Goal: Transaction & Acquisition: Purchase product/service

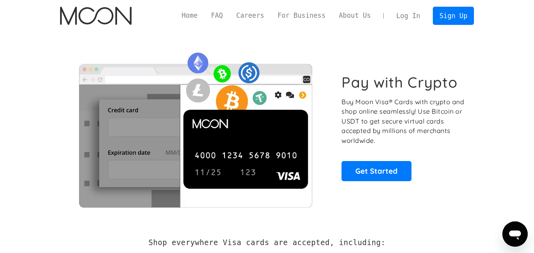
click at [406, 11] on link "Log In" at bounding box center [408, 15] width 37 height 17
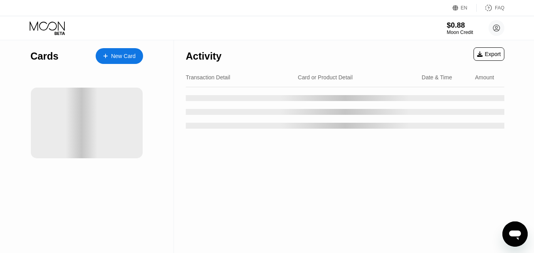
click at [459, 30] on div "Moon Credit" at bounding box center [460, 33] width 26 height 6
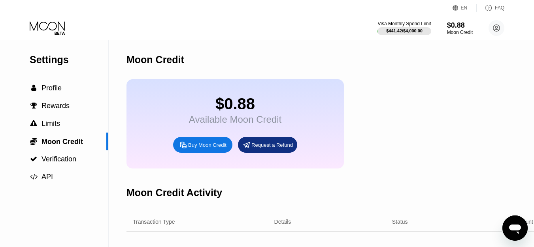
click at [204, 149] on div "Buy Moon Credit" at bounding box center [207, 145] width 38 height 7
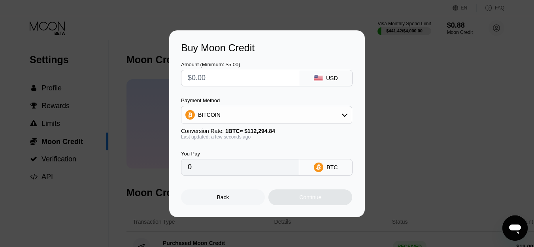
click at [257, 78] on input "text" at bounding box center [240, 78] width 105 height 16
type input "$11"
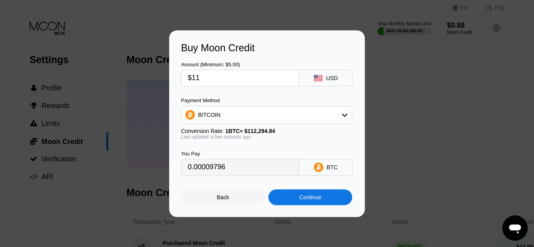
type input "0.00009796"
type input "$1"
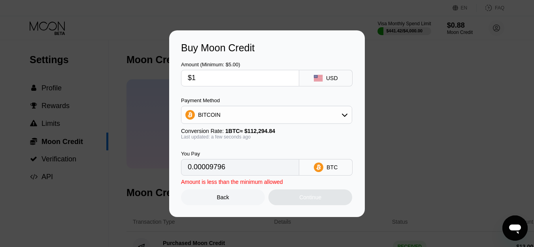
type input "0.00000891"
type input "$10"
type input "0.00008906"
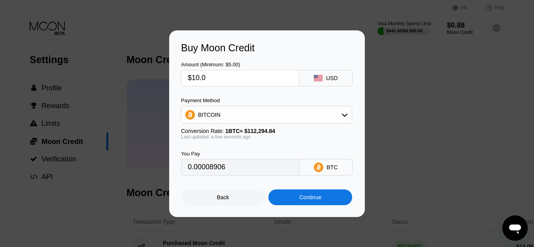
type input "$10.08"
type input "0.00008977"
type input "$10.08"
click at [240, 114] on div "BITCOIN" at bounding box center [266, 115] width 170 height 16
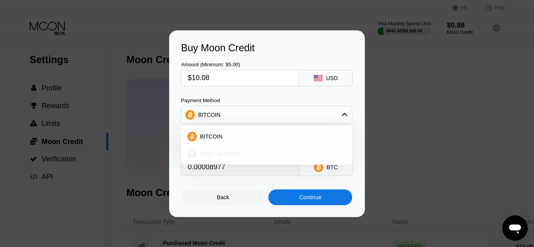
click at [250, 155] on div "USDT on TRON" at bounding box center [271, 154] width 149 height 6
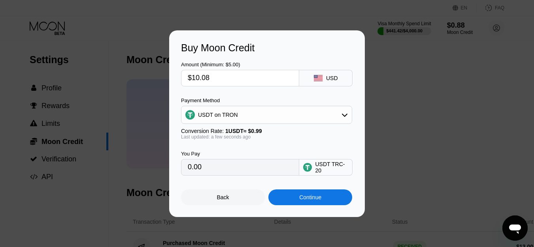
type input "10.18"
drag, startPoint x: 215, startPoint y: 79, endPoint x: 203, endPoint y: 79, distance: 12.3
click at [203, 79] on input "$10.08" at bounding box center [240, 78] width 105 height 16
type input "$10."
type input "10.10"
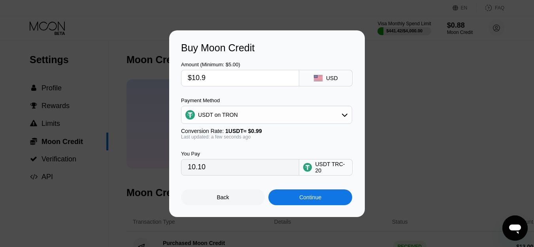
type input "$10.96"
type input "11.07"
type input "$10.96"
click at [321, 200] on div "Continue" at bounding box center [310, 197] width 22 height 6
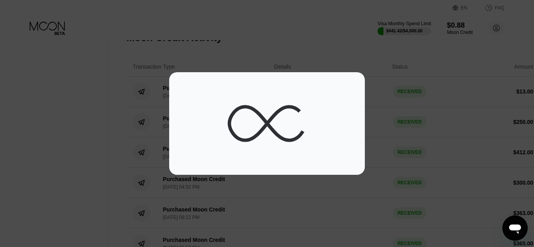
scroll to position [158, 0]
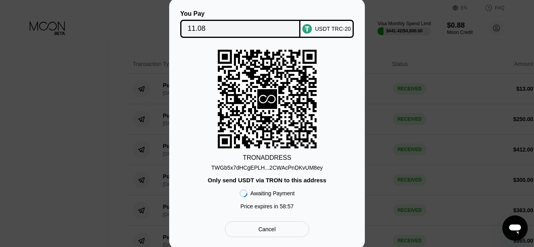
click at [315, 165] on div "TWGb5x7dHCgEPLH...2CWAcPnDKvUM8ey" at bounding box center [266, 168] width 111 height 6
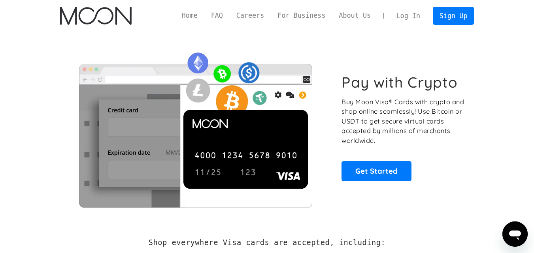
click at [404, 13] on link "Log In" at bounding box center [408, 15] width 37 height 17
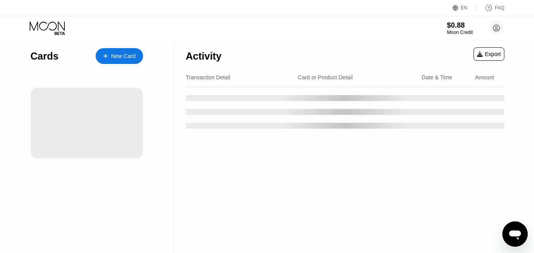
click at [466, 38] on div "$0.88 Moon Credit Itachi itachitache01@gmail.com  Home Settings Support Career…" at bounding box center [267, 28] width 534 height 24
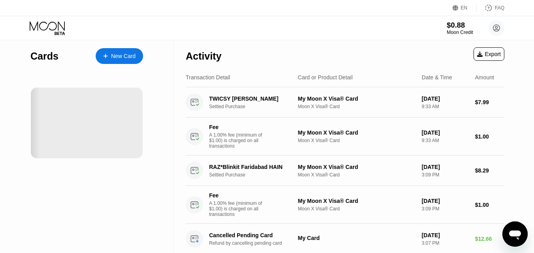
click at [464, 34] on div "Moon Credit" at bounding box center [460, 33] width 26 height 6
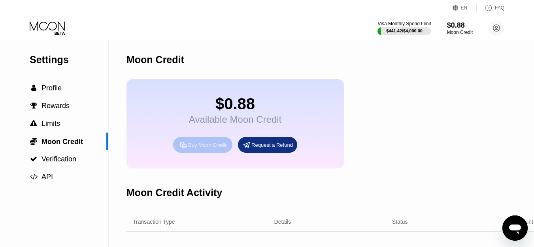
click at [223, 148] on div "Buy Moon Credit" at bounding box center [207, 145] width 38 height 7
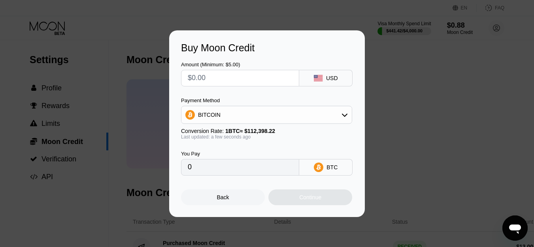
click at [224, 75] on input "text" at bounding box center [240, 78] width 105 height 16
type input "$10.99"
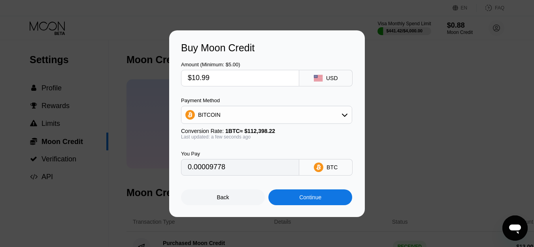
type input "0.00009778"
type input "$10.99"
click at [251, 106] on div "BITCOIN" at bounding box center [266, 115] width 171 height 18
click at [251, 113] on div "BITCOIN" at bounding box center [266, 115] width 170 height 16
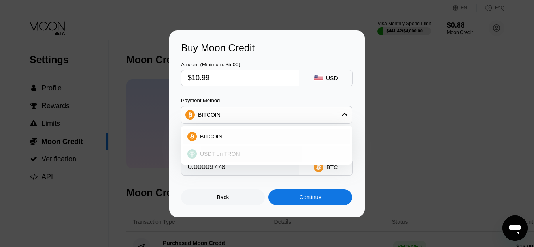
click at [246, 149] on div "USDT on TRON" at bounding box center [266, 154] width 166 height 16
type input "11.10"
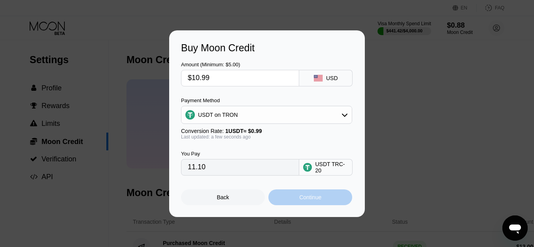
click at [298, 199] on div "Continue" at bounding box center [310, 198] width 84 height 16
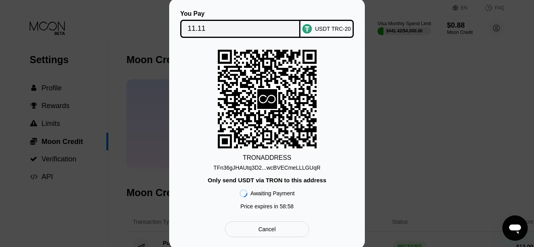
drag, startPoint x: 275, startPoint y: 168, endPoint x: 217, endPoint y: 100, distance: 90.0
click at [275, 168] on div "TFn36gJHAUtq3D2...wcBVECmeLLLGUqR" at bounding box center [266, 168] width 107 height 6
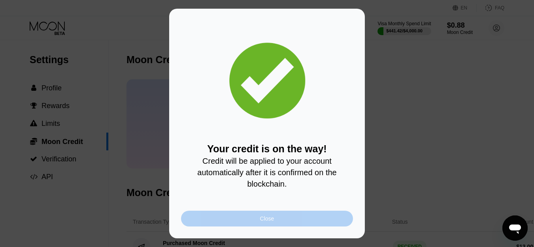
click at [278, 227] on div "Close" at bounding box center [267, 219] width 172 height 16
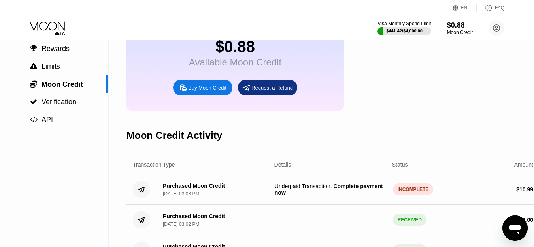
scroll to position [66, 0]
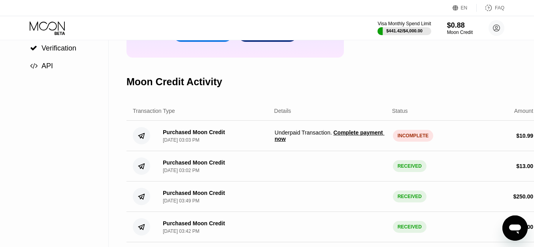
scroll to position [113, 0]
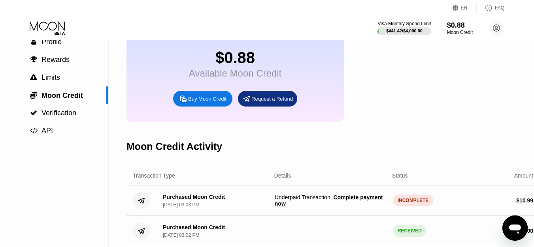
scroll to position [47, 0]
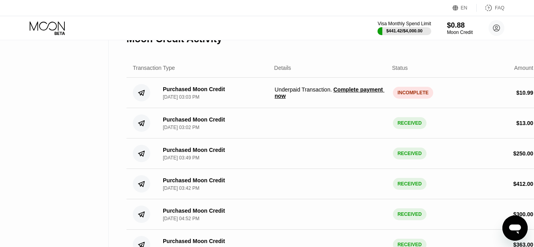
scroll to position [158, 0]
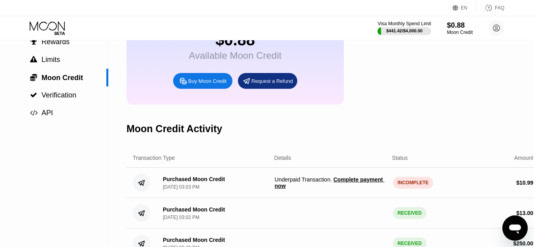
scroll to position [79, 0]
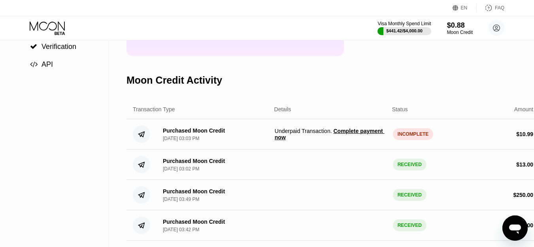
scroll to position [111, 0]
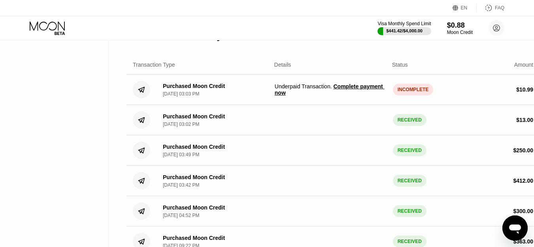
scroll to position [158, 0]
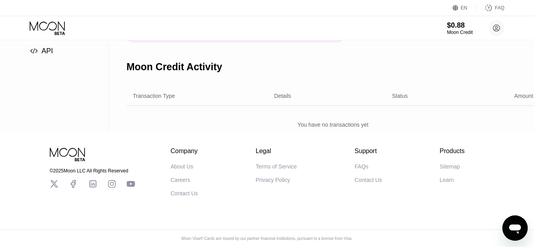
scroll to position [142, 0]
